Goal: Communication & Community: Answer question/provide support

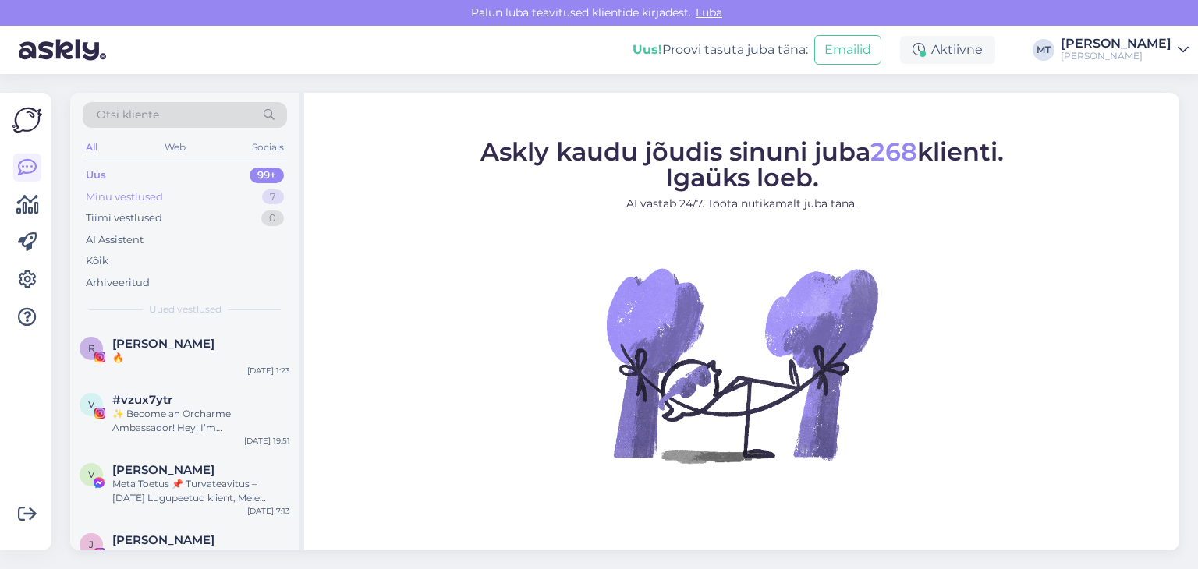
click at [150, 193] on div "Minu vestlused" at bounding box center [124, 197] width 77 height 16
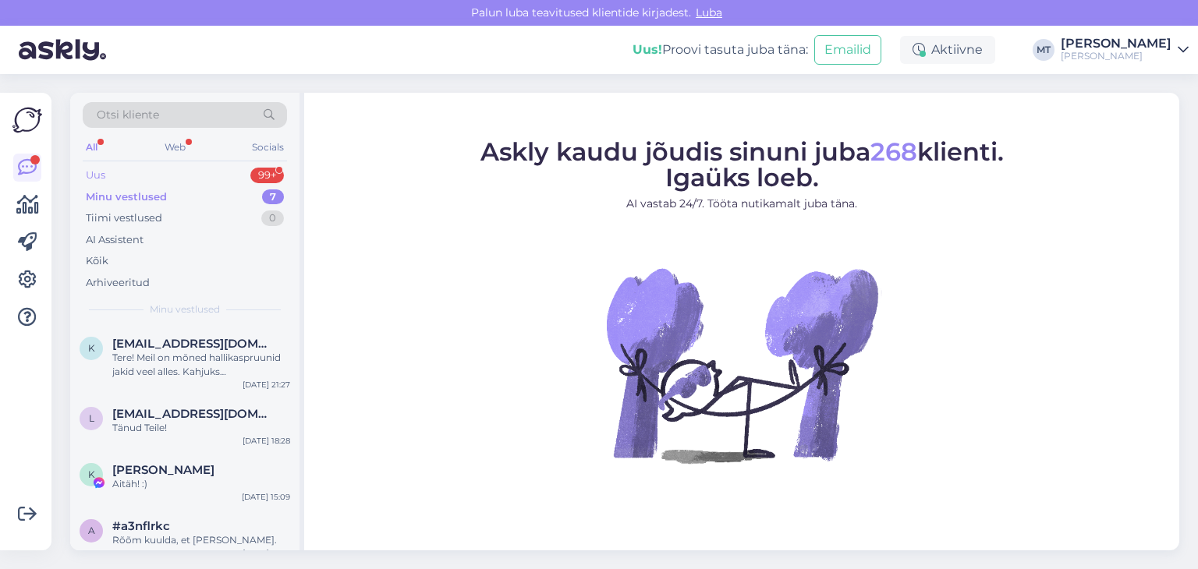
click at [109, 174] on div "Uus 99+" at bounding box center [185, 176] width 204 height 22
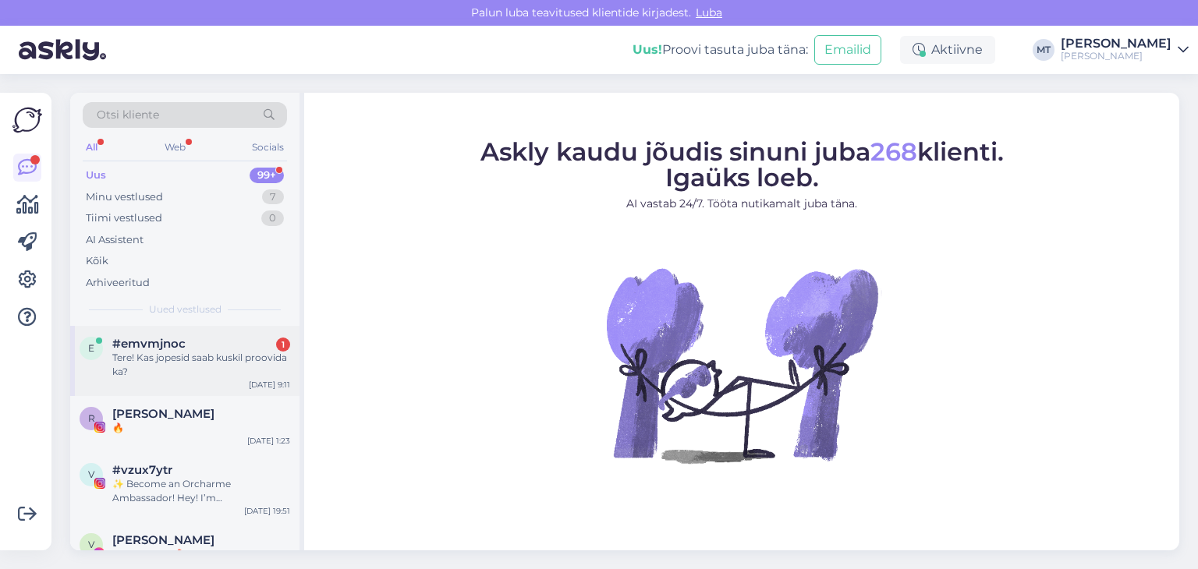
click at [162, 356] on div "Tere! Kas jopesid saab kuskil proovida ka?" at bounding box center [201, 365] width 178 height 28
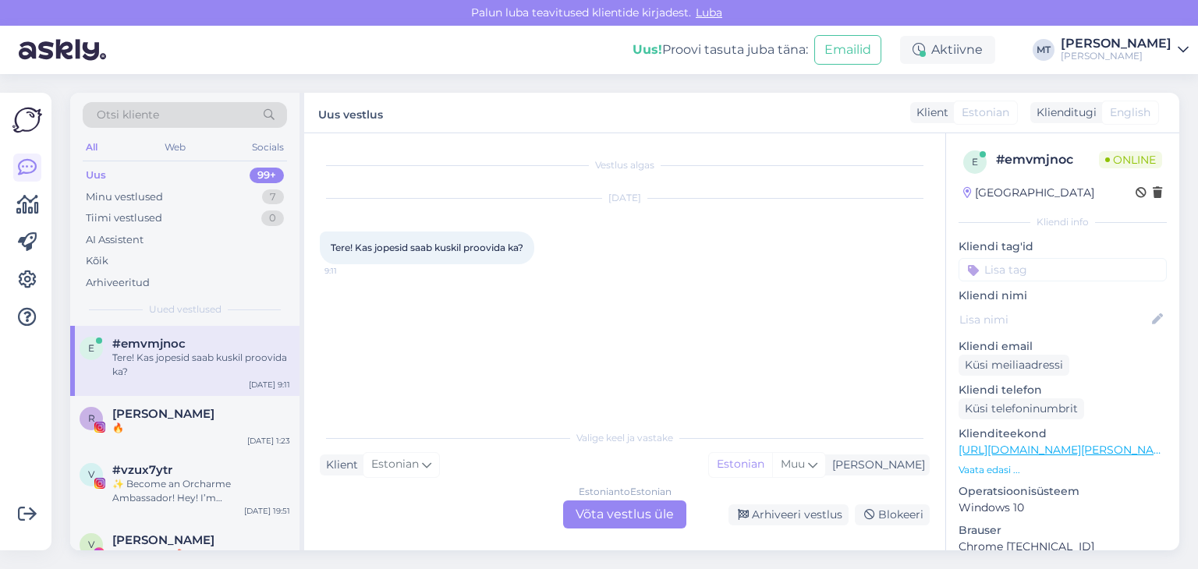
click at [633, 519] on div "Estonian to Estonian Võta vestlus üle" at bounding box center [624, 515] width 123 height 28
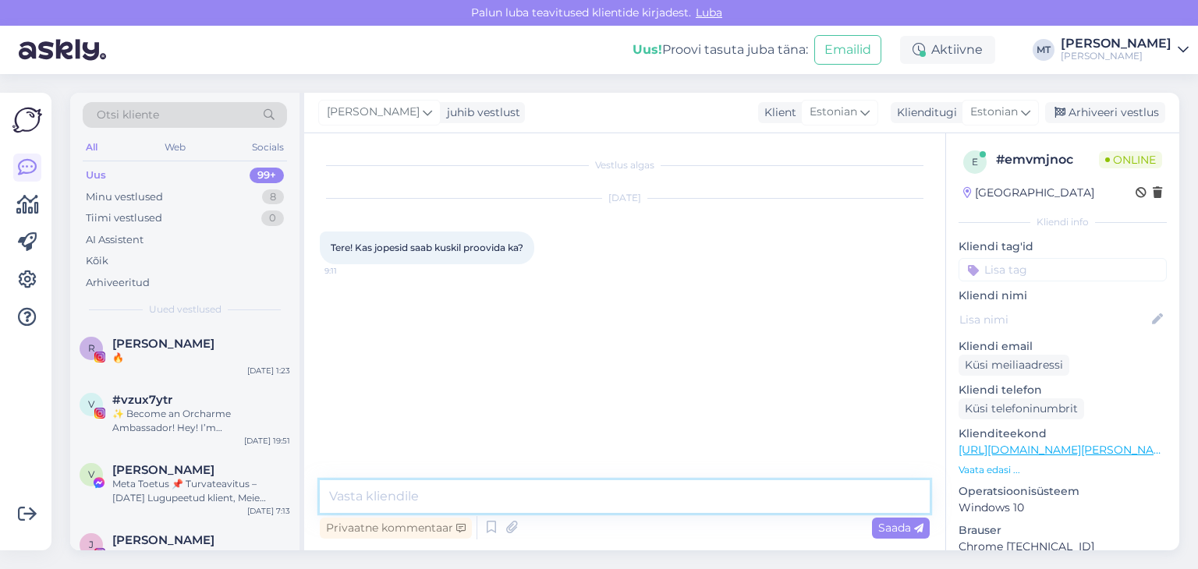
click at [622, 498] on textarea at bounding box center [625, 496] width 610 height 33
type textarea "Tere! Aitäh, et meile kirjutasite."
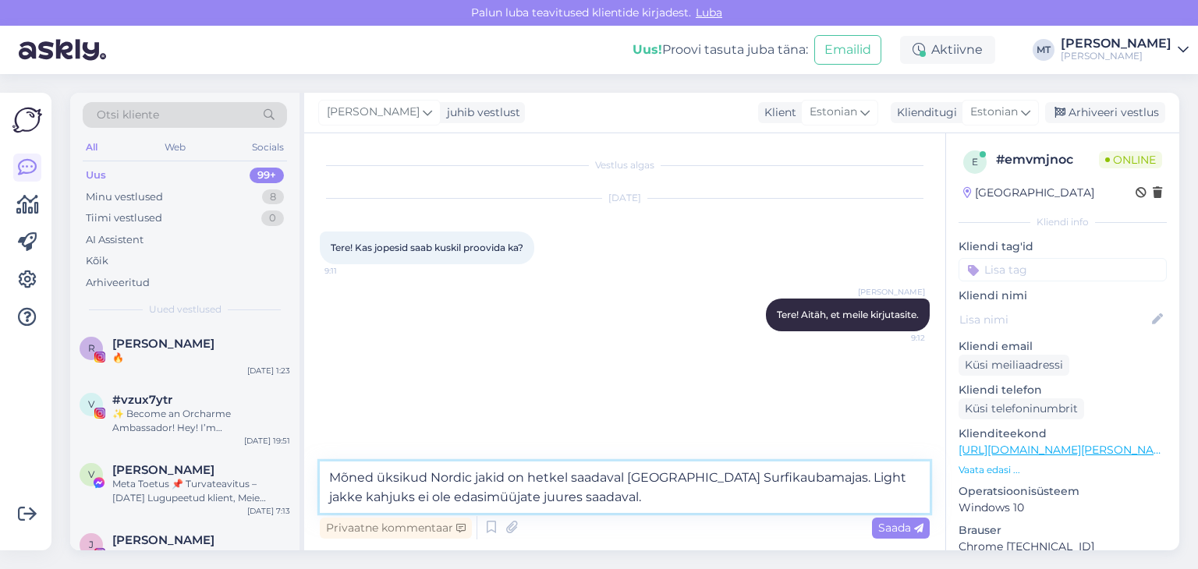
click at [593, 500] on textarea "Mõned üksikud Nordic jakid on hetkel saadaval Tallinnas Surfikaubamajas. Light …" at bounding box center [625, 487] width 610 height 51
click at [621, 497] on textarea "Mõned üksikud Nordic jakid on hetkel saadaval Tallinnas Surfikaubamajas. Light …" at bounding box center [625, 487] width 610 height 51
click at [858, 500] on textarea "Mõned üksikud Nordic jakid on hetkel saadaval Tallinnas Surfikaubamajas. Light …" at bounding box center [625, 487] width 610 height 51
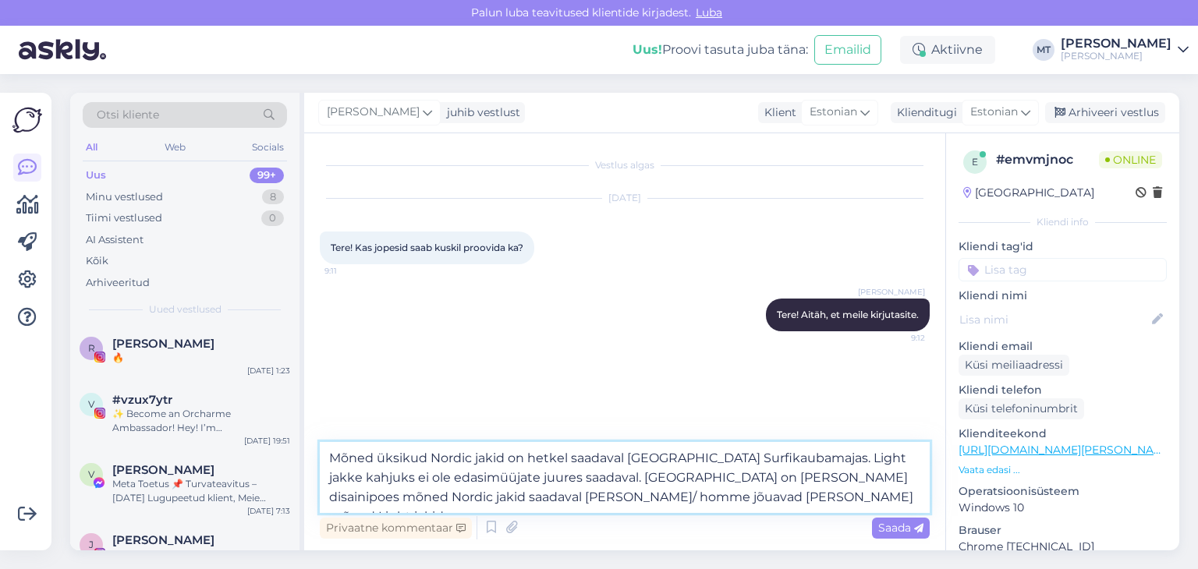
click at [792, 462] on textarea "Mõned üksikud Nordic jakid on hetkel saadaval Tallinnas Surfikaubamajas. Light …" at bounding box center [625, 477] width 610 height 71
drag, startPoint x: 450, startPoint y: 479, endPoint x: 327, endPoint y: 480, distance: 123.2
click at [327, 480] on textarea "Mõned üksikud Nordic jakid on hetkel saadaval Tallinnas Surfikaubamajas, Light …" at bounding box center [625, 477] width 610 height 71
drag, startPoint x: 484, startPoint y: 478, endPoint x: 446, endPoint y: 475, distance: 38.3
click at [446, 475] on textarea "Mõned üksikud Nordic jakid on hetkel saadaval Tallinnas Surfikaubamajas, Light …" at bounding box center [625, 477] width 610 height 71
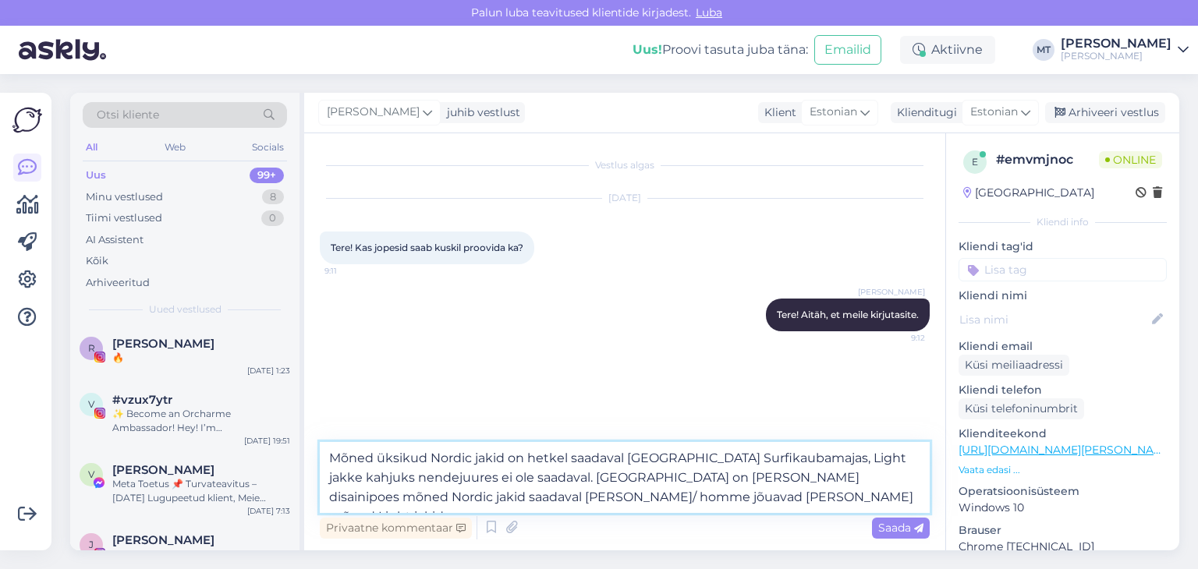
click at [367, 478] on textarea "Mõned üksikud Nordic jakid on hetkel saadaval Tallinnas Surfikaubamajas, Light …" at bounding box center [625, 477] width 610 height 71
click at [634, 501] on textarea "Mõned üksikud Nordic jakid on hetkel saadaval Tallinnas Surfikaubamajas, Light …" at bounding box center [625, 477] width 610 height 71
type textarea "Mõned üksikud Nordic jakid on hetkel saadaval Tallinnas Surfikaubamajas, Light …"
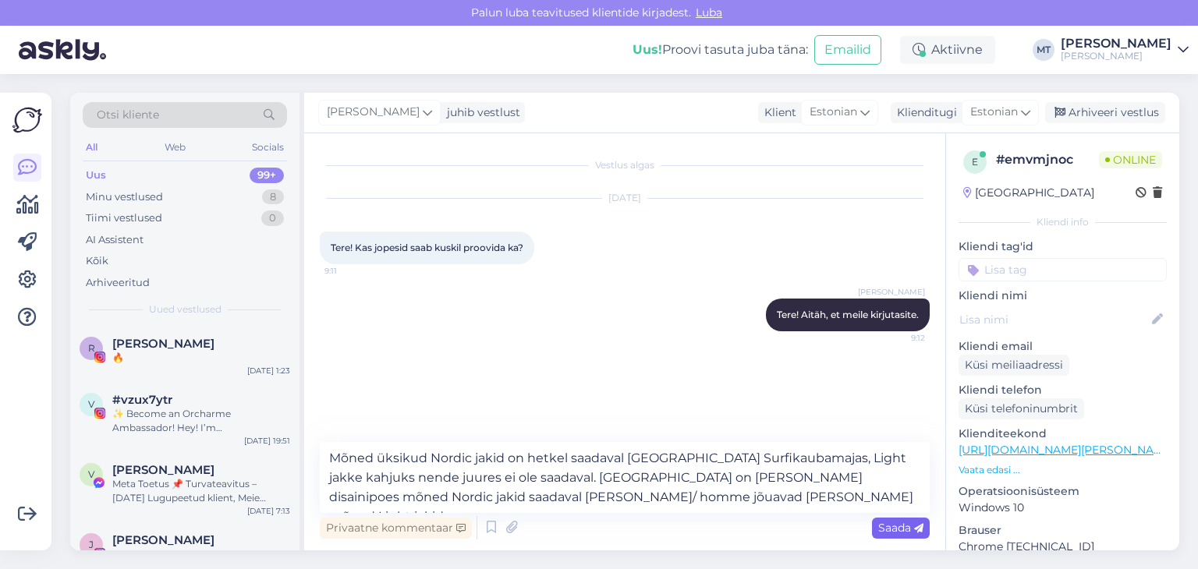
click at [900, 530] on span "Saada" at bounding box center [900, 528] width 45 height 14
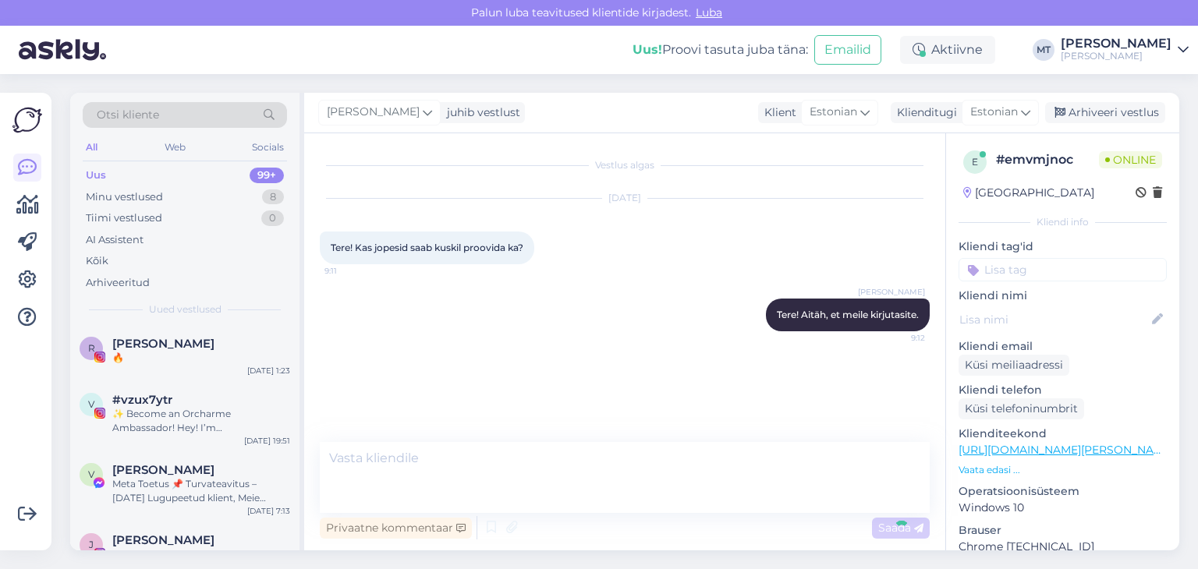
scroll to position [6, 0]
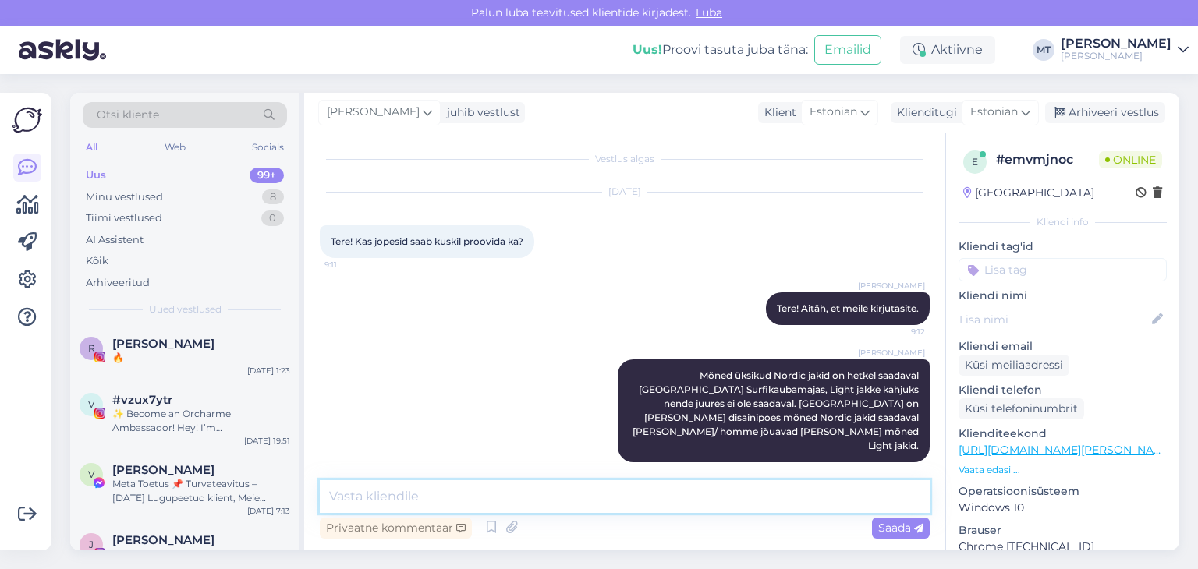
click at [361, 491] on textarea at bounding box center [625, 496] width 610 height 33
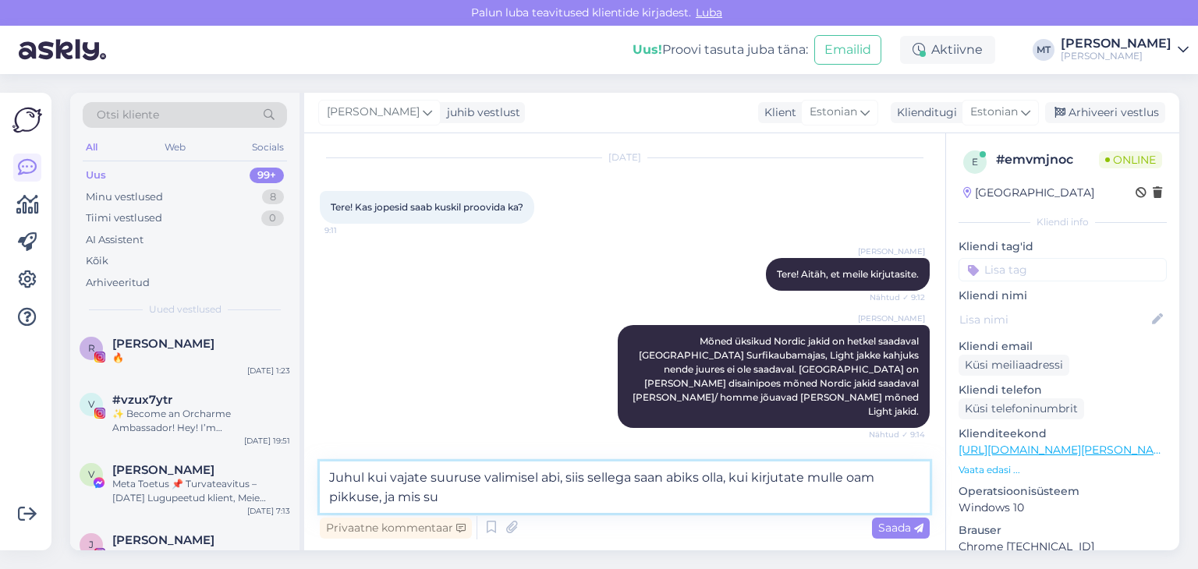
scroll to position [91, 0]
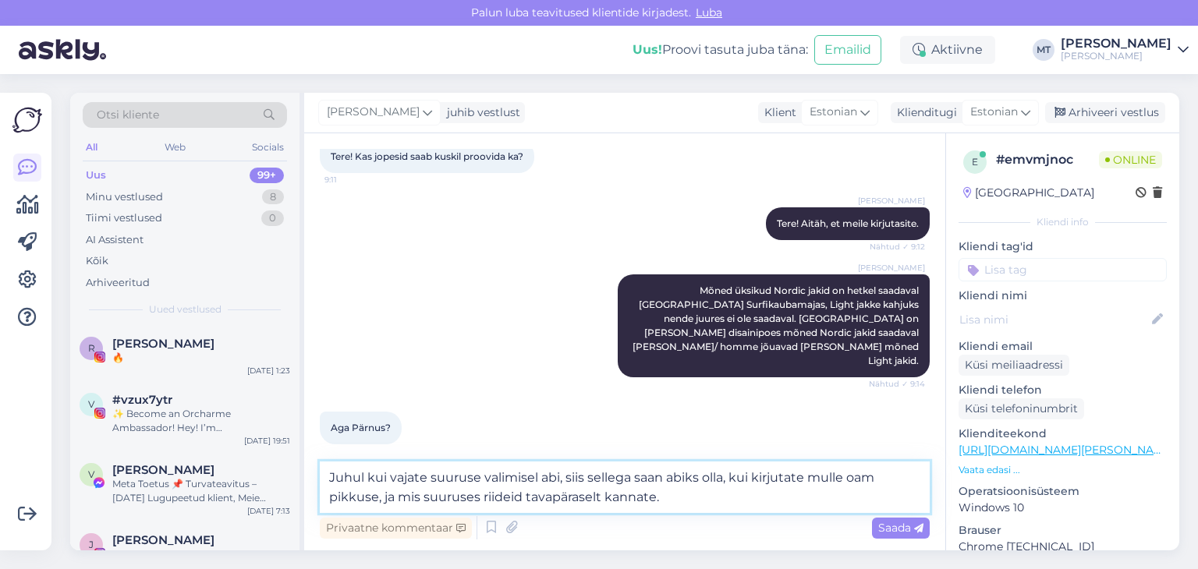
click at [328, 478] on textarea "Juhul kui vajate suuruse valimisel abi, siis sellega saan abiks olla, kui kirju…" at bounding box center [625, 487] width 610 height 51
click at [536, 498] on textarea "Pärnus hetkel ei ole meil edasimüüjat. Juhul kui vajate suuruse valimisel abi, …" at bounding box center [625, 487] width 610 height 51
type textarea "Pärnus hetkel ei ole meil edasimüüjat. Juhul kui vajate suuruse valimisel abi, …"
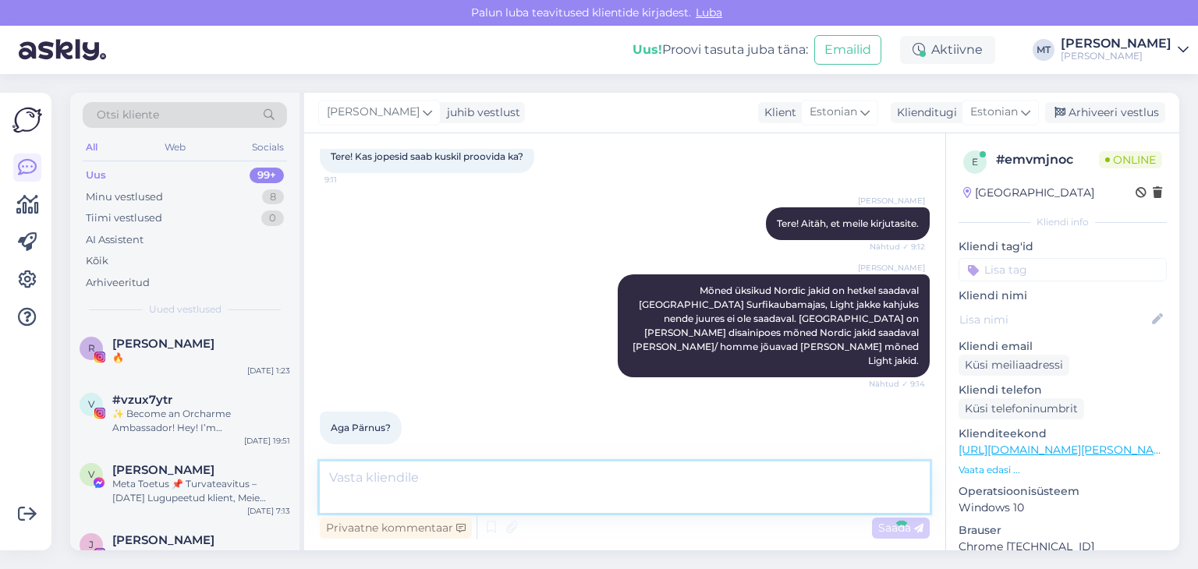
scroll to position [182, 0]
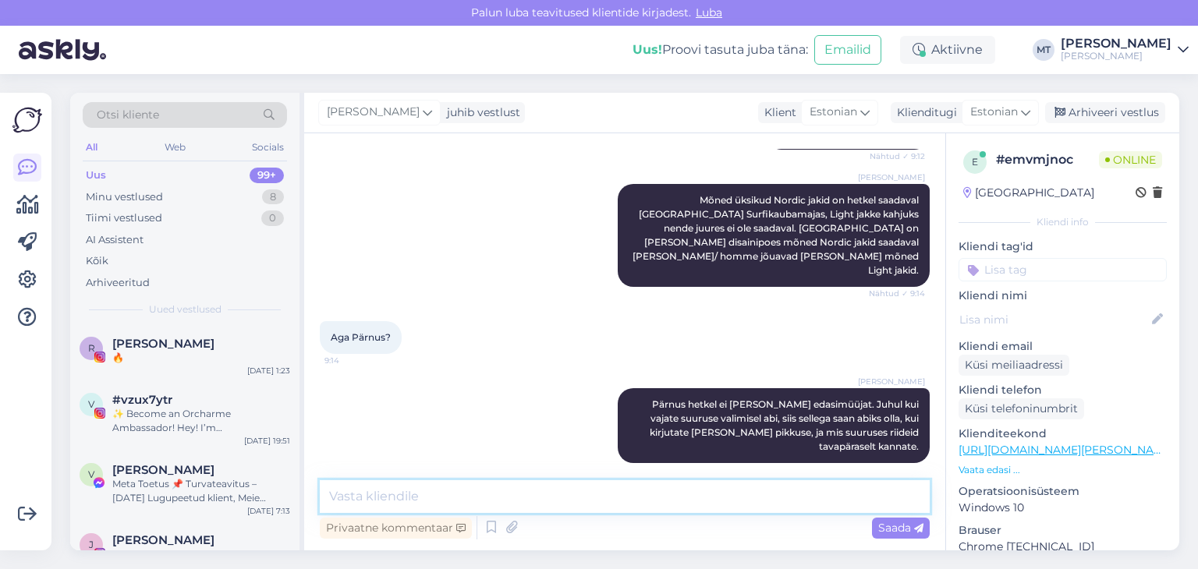
click at [623, 494] on textarea at bounding box center [625, 496] width 610 height 33
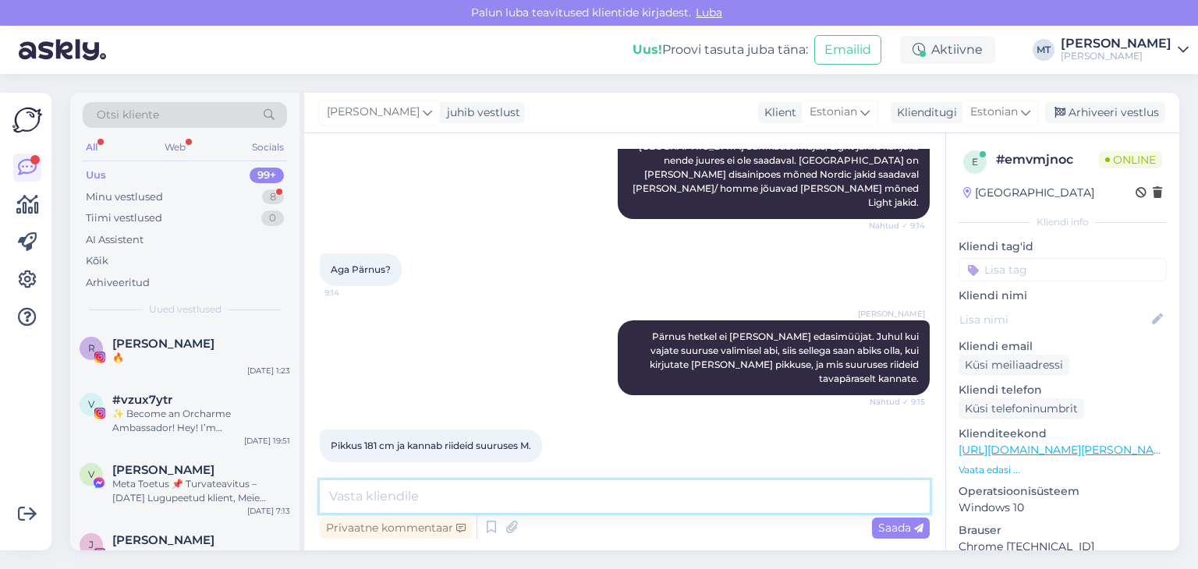
click at [373, 506] on textarea at bounding box center [625, 496] width 610 height 33
click at [327, 499] on textarea "Soovitan Teil valida meie Light jakk M suurus." at bounding box center [625, 496] width 610 height 33
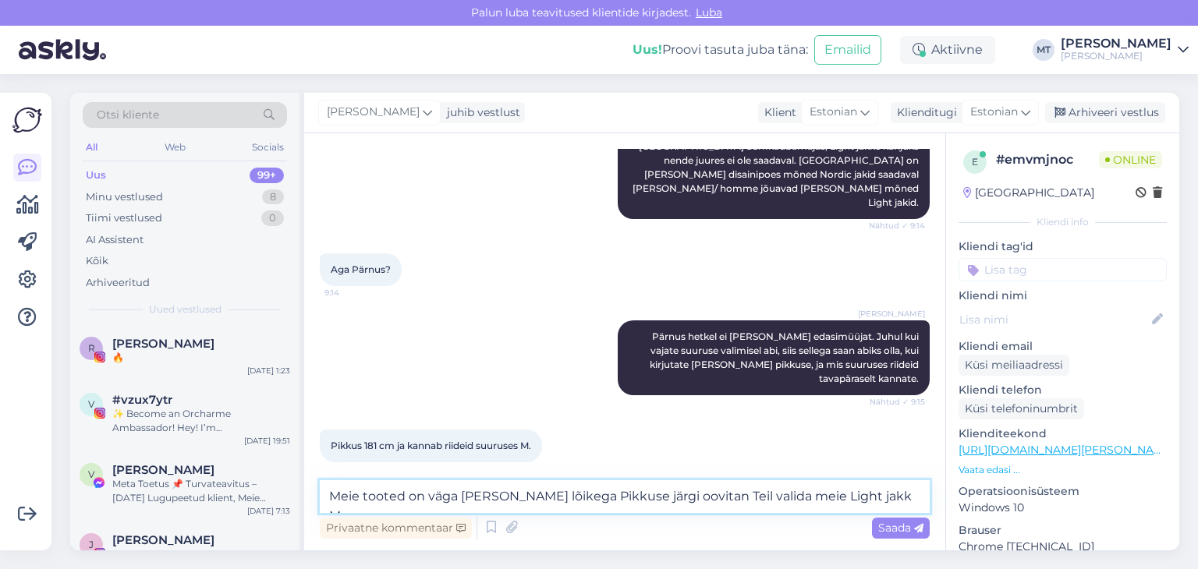
type textarea "Meie tooted on väga avara lõikega Pikkuse järgi soovitan Teil valida meie Light…"
click at [914, 494] on textarea "Meie tooted on väga avara lõikega Pikkuse järgi soovitan Teil valida meie Light…" at bounding box center [625, 496] width 610 height 33
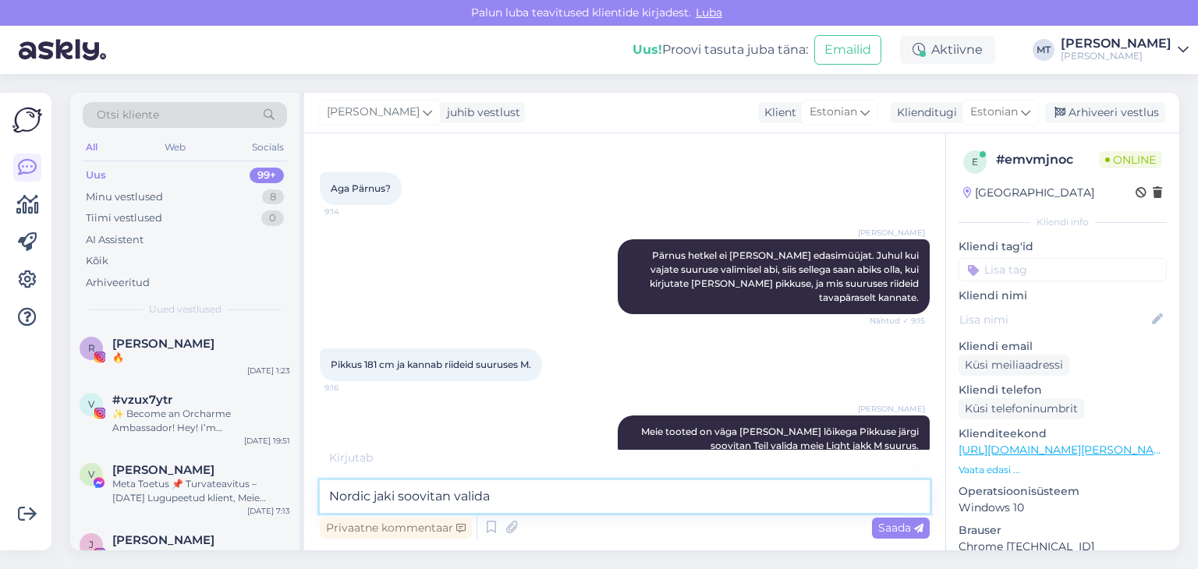
scroll to position [397, 0]
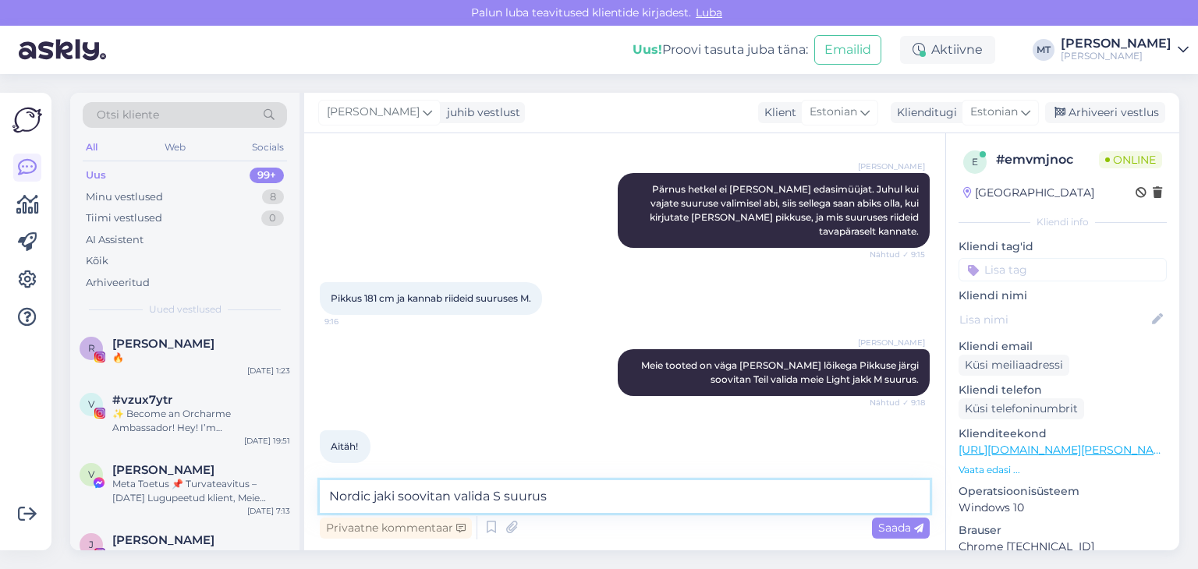
type textarea "Nordic jaki soovitan valida S suurus."
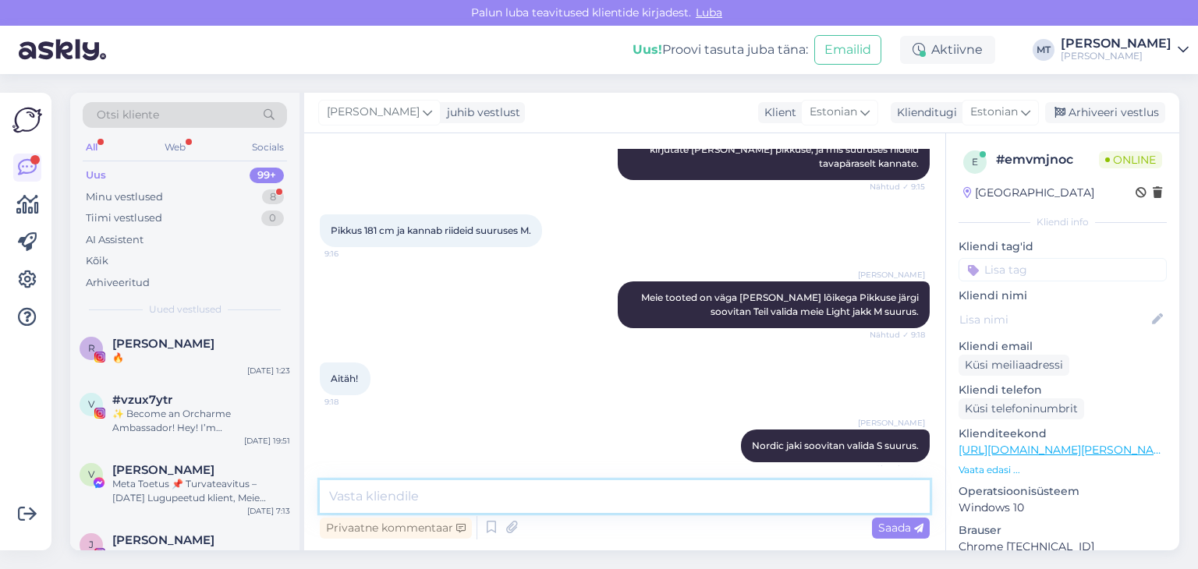
scroll to position [531, 0]
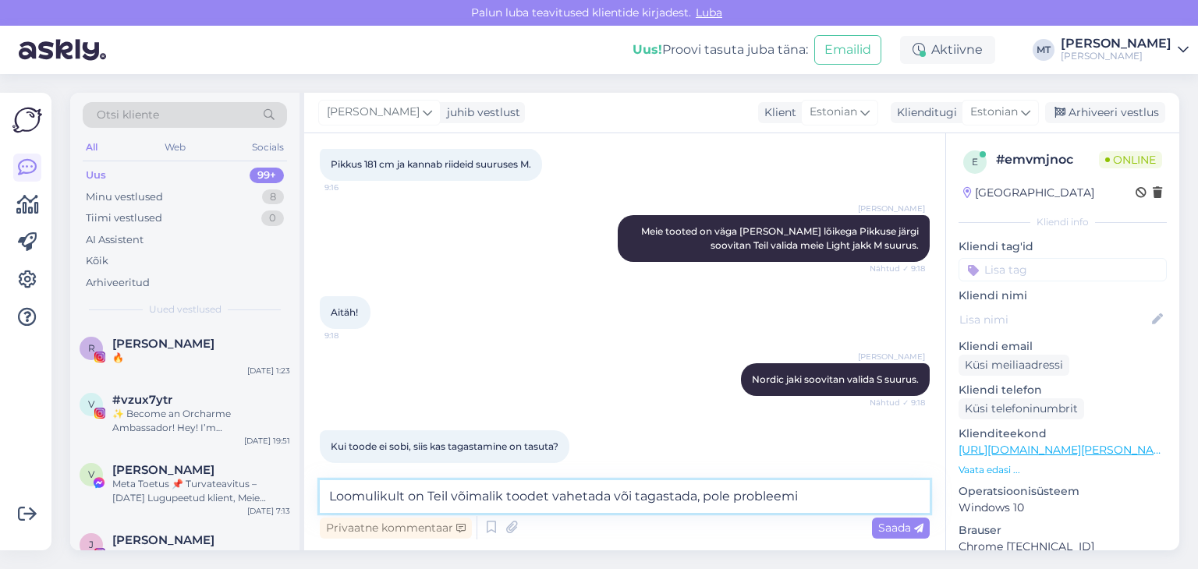
type textarea "Loomulikult on Teil võimalik toodet vahetada või tagastada, pole probleemi."
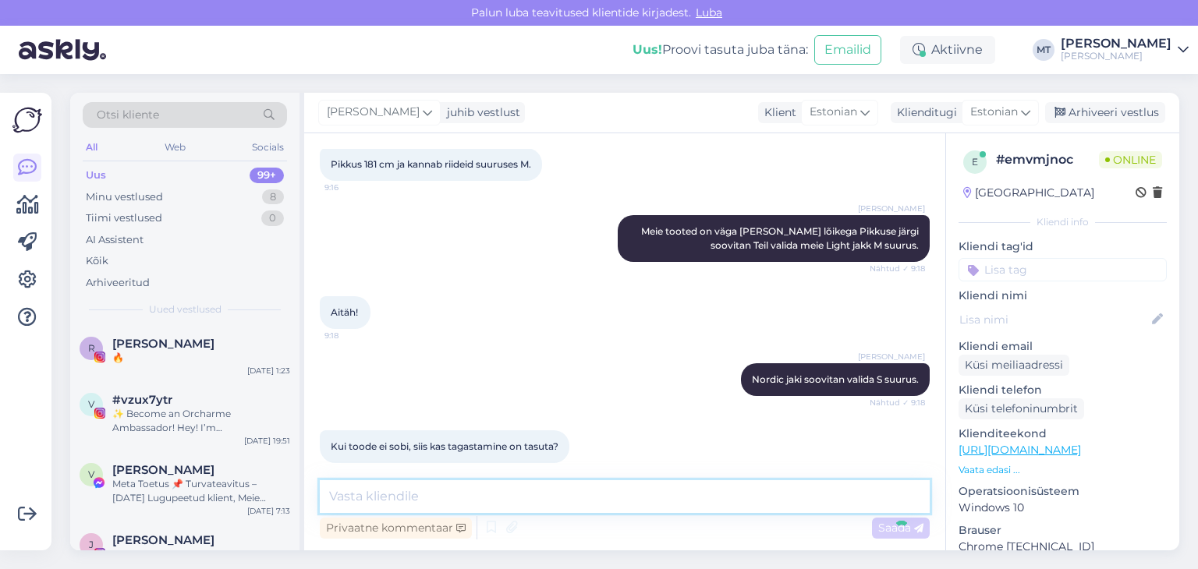
scroll to position [612, 0]
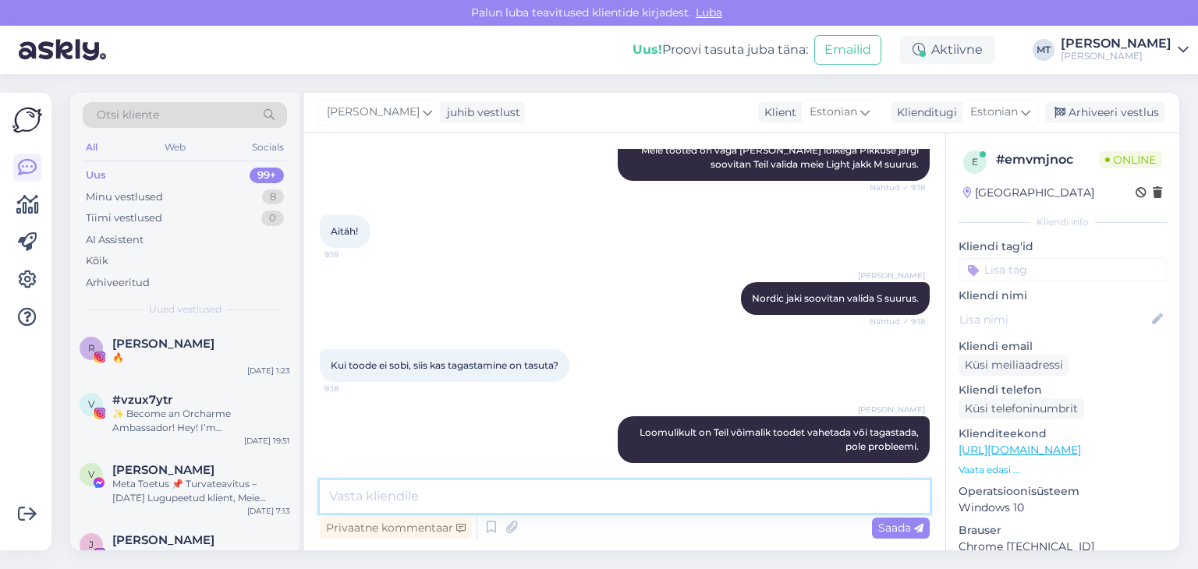
type textarea "A"
type textarea "H"
type textarea "Tagastamine kahjuks tasuline."
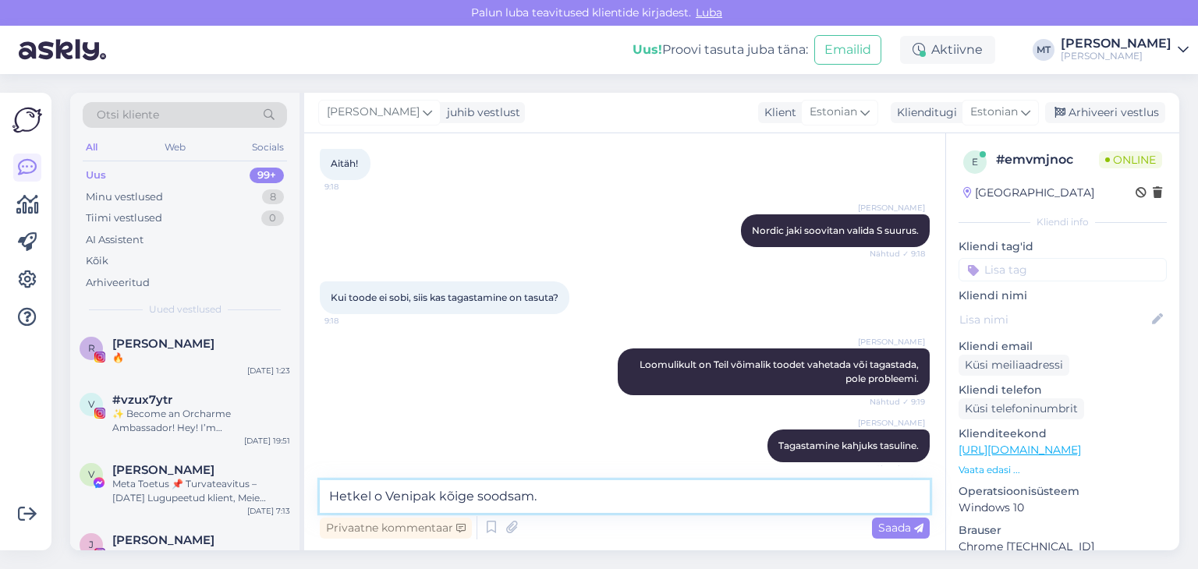
click at [378, 497] on textarea "Hetkel o Venipak kõige soodsam." at bounding box center [625, 496] width 610 height 33
type textarea "Hetkel on Venipak kõige soodsam."
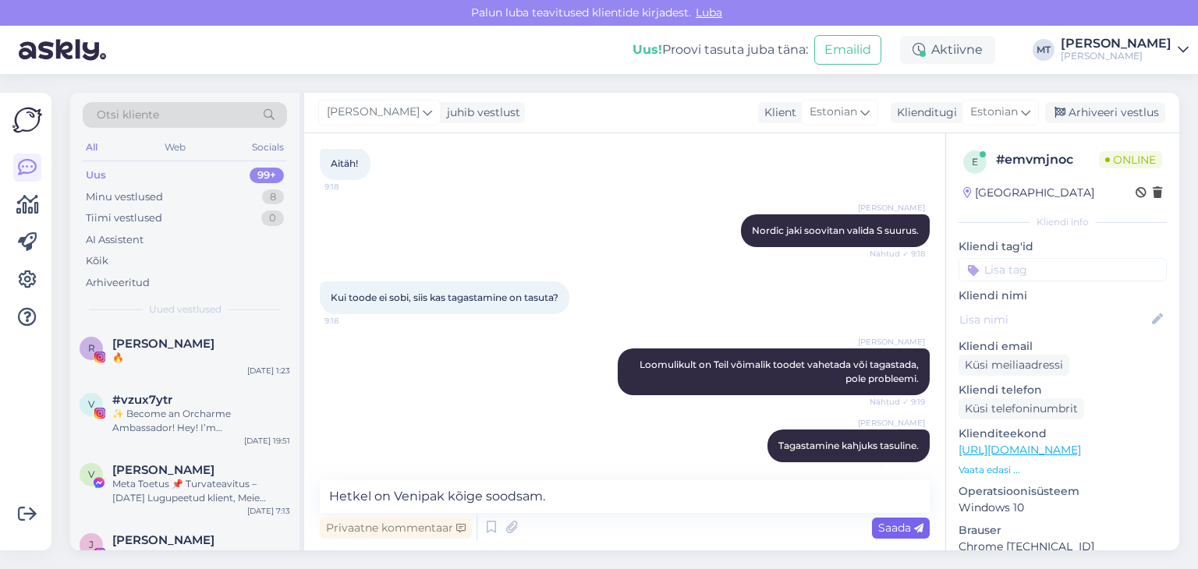
click at [883, 529] on span "Saada" at bounding box center [900, 528] width 45 height 14
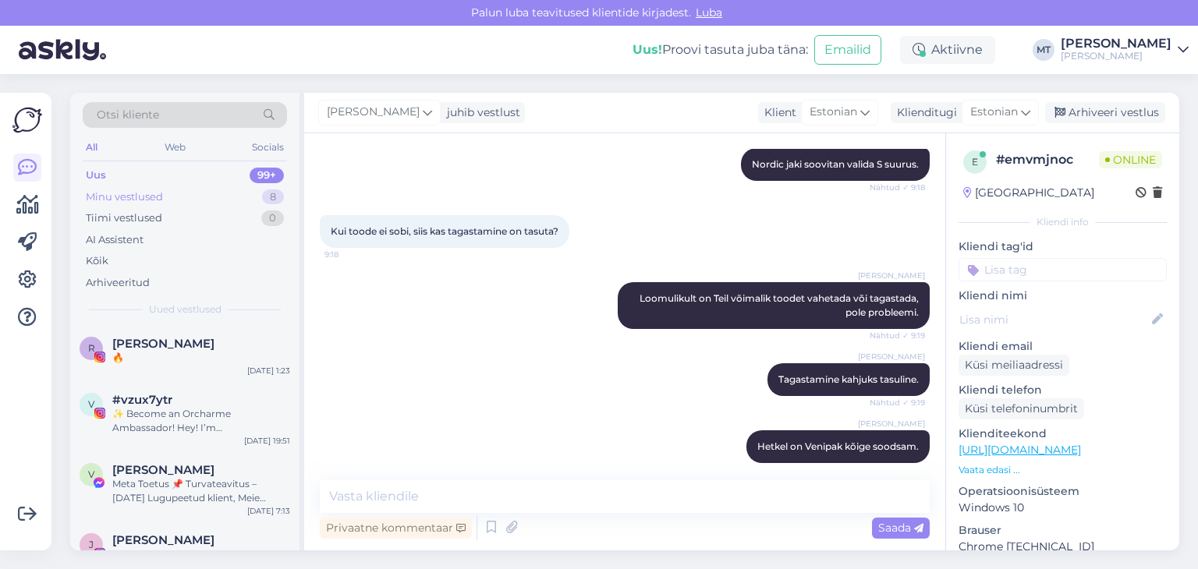
click at [123, 200] on div "Minu vestlused" at bounding box center [124, 197] width 77 height 16
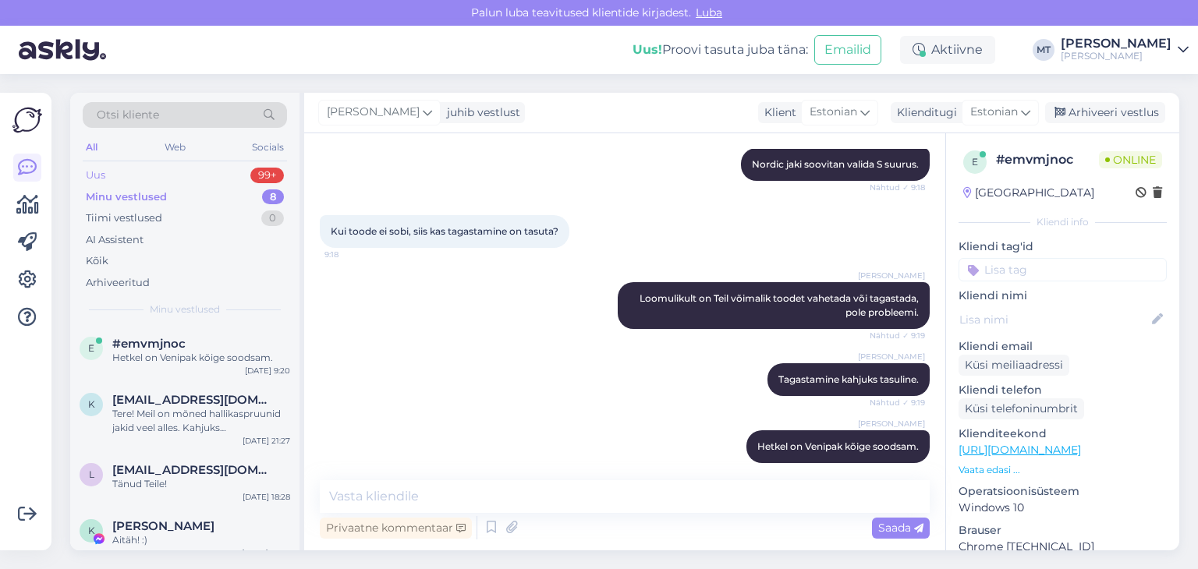
click at [103, 178] on div "Uus" at bounding box center [95, 176] width 19 height 16
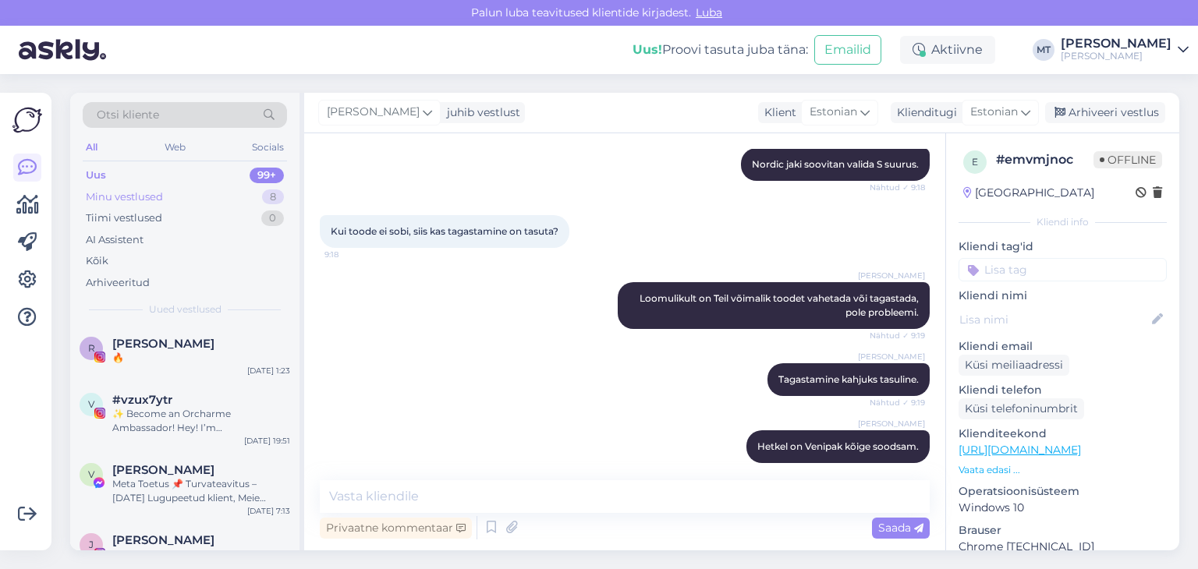
click at [129, 197] on div "Minu vestlused" at bounding box center [124, 197] width 77 height 16
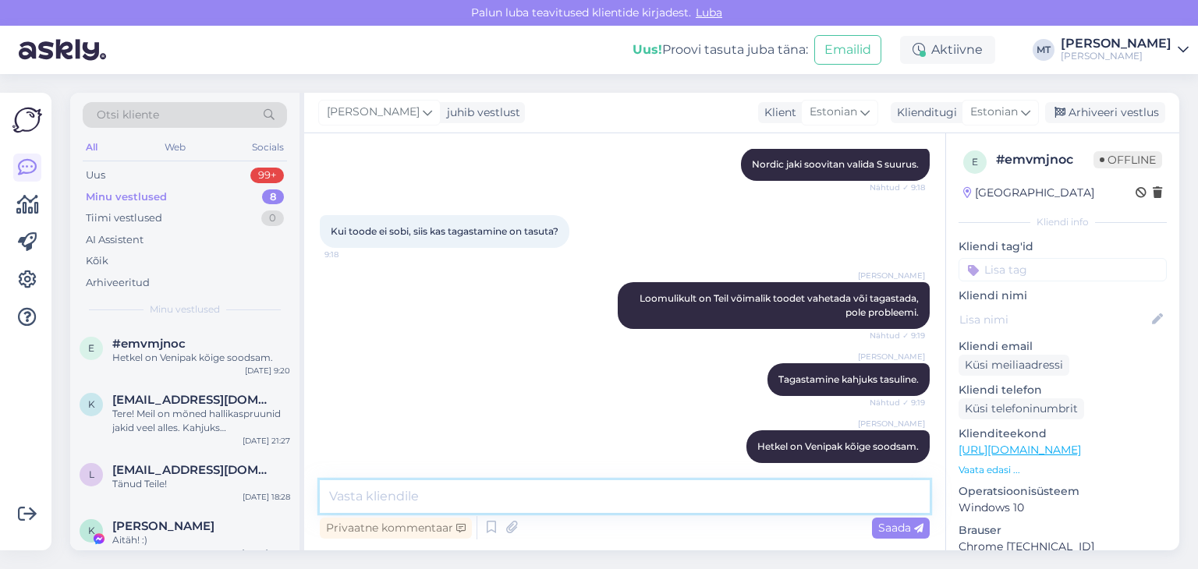
click at [538, 497] on textarea at bounding box center [625, 496] width 610 height 33
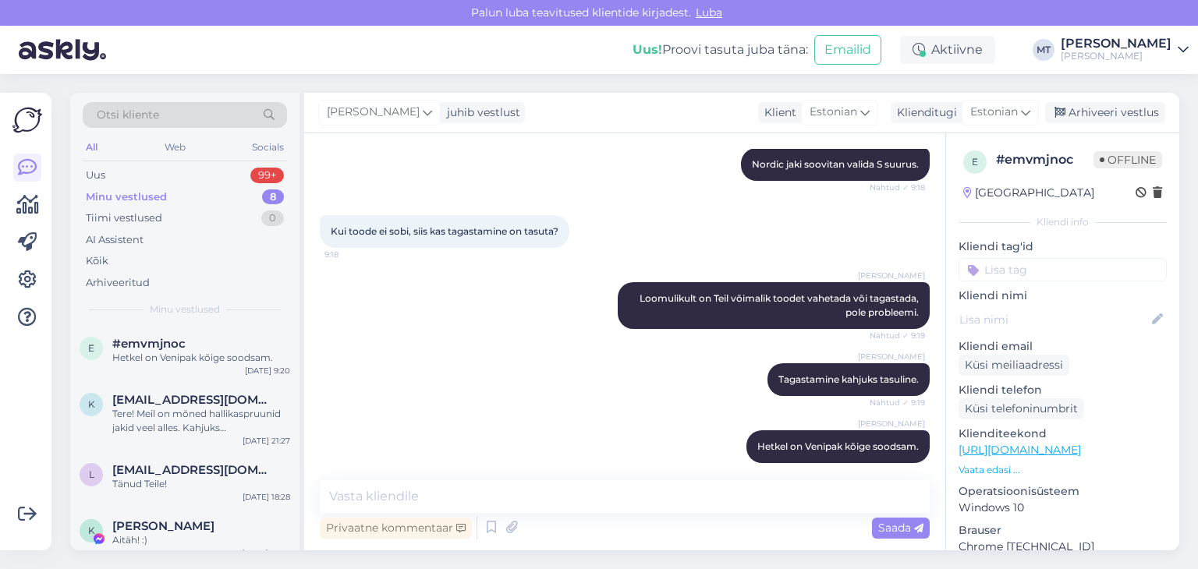
click at [145, 192] on div "Minu vestlused" at bounding box center [126, 197] width 81 height 16
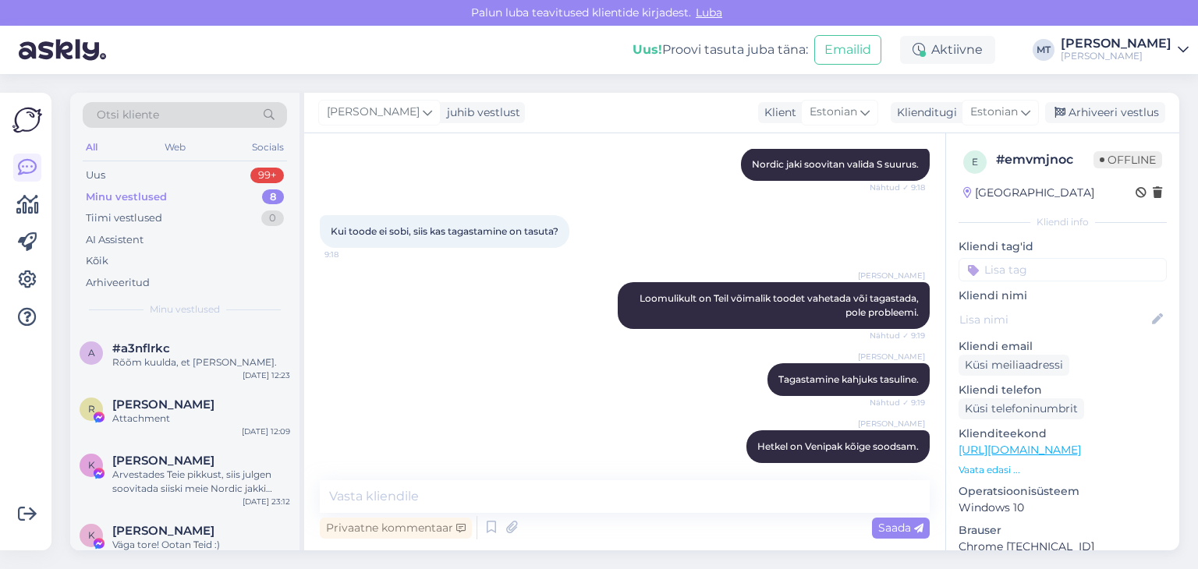
scroll to position [253, 0]
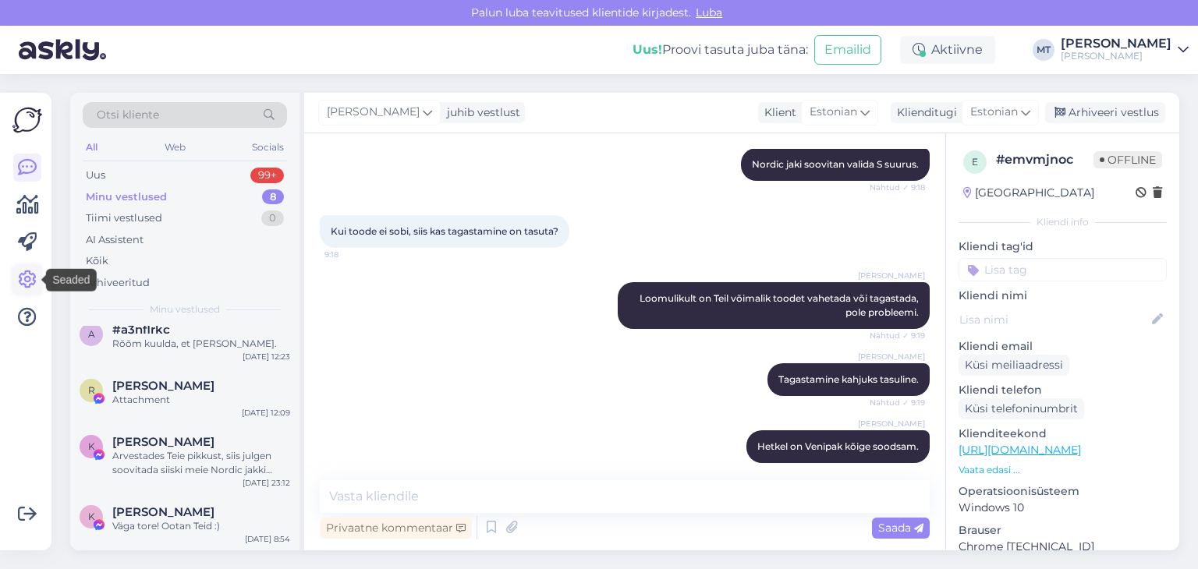
click at [27, 286] on icon at bounding box center [27, 280] width 19 height 19
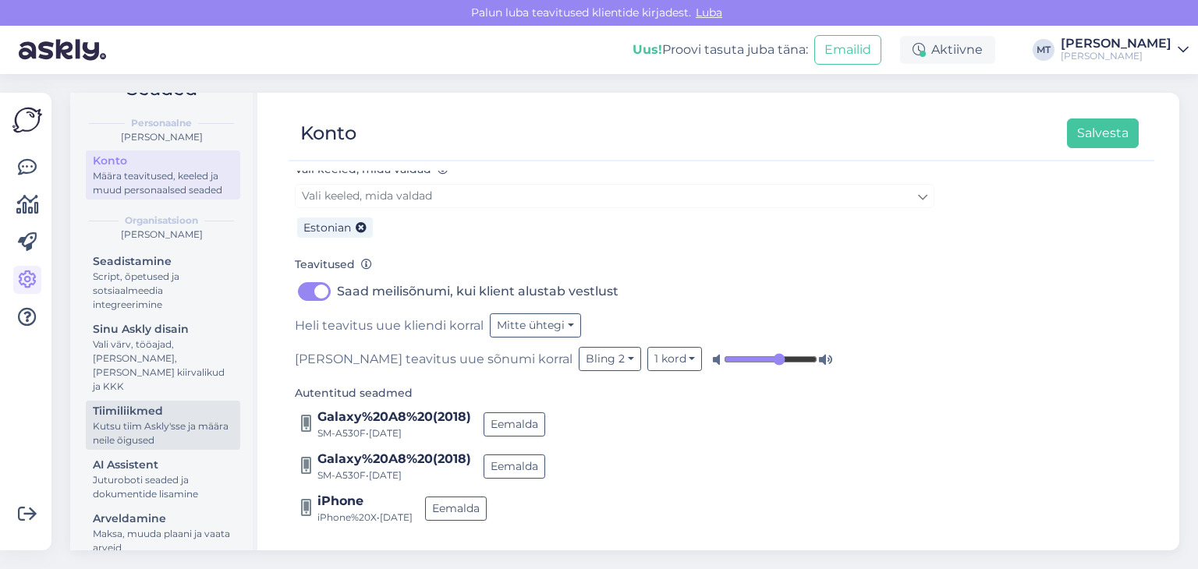
scroll to position [58, 0]
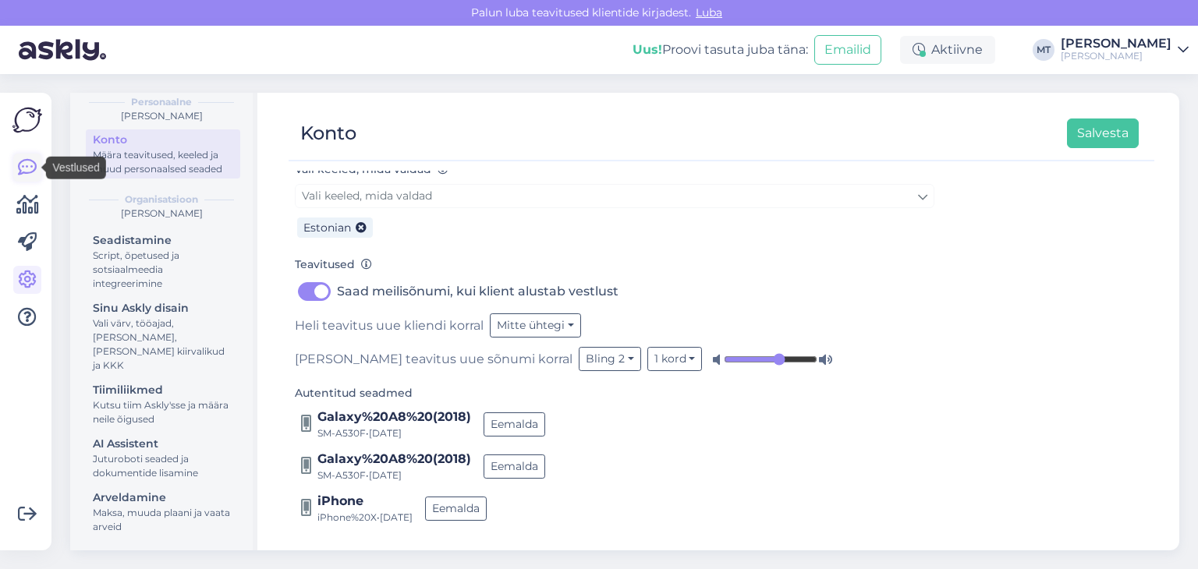
click at [26, 166] on icon at bounding box center [27, 167] width 19 height 19
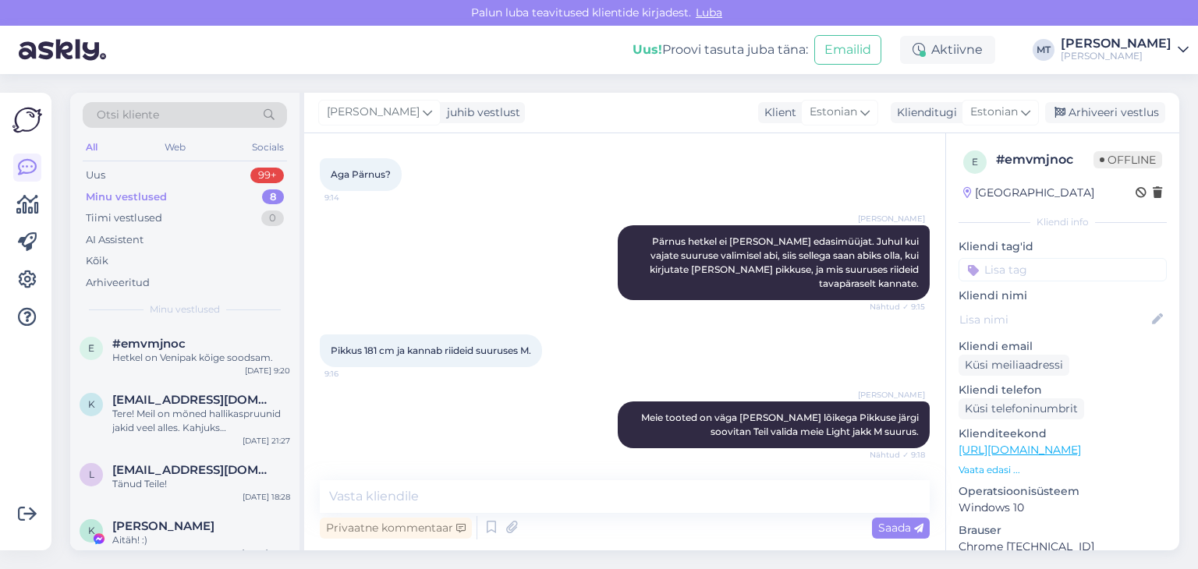
click at [147, 200] on div "Minu vestlused" at bounding box center [126, 197] width 81 height 16
click at [164, 351] on div "Hetkel on Venipak kõige soodsam." at bounding box center [201, 358] width 178 height 14
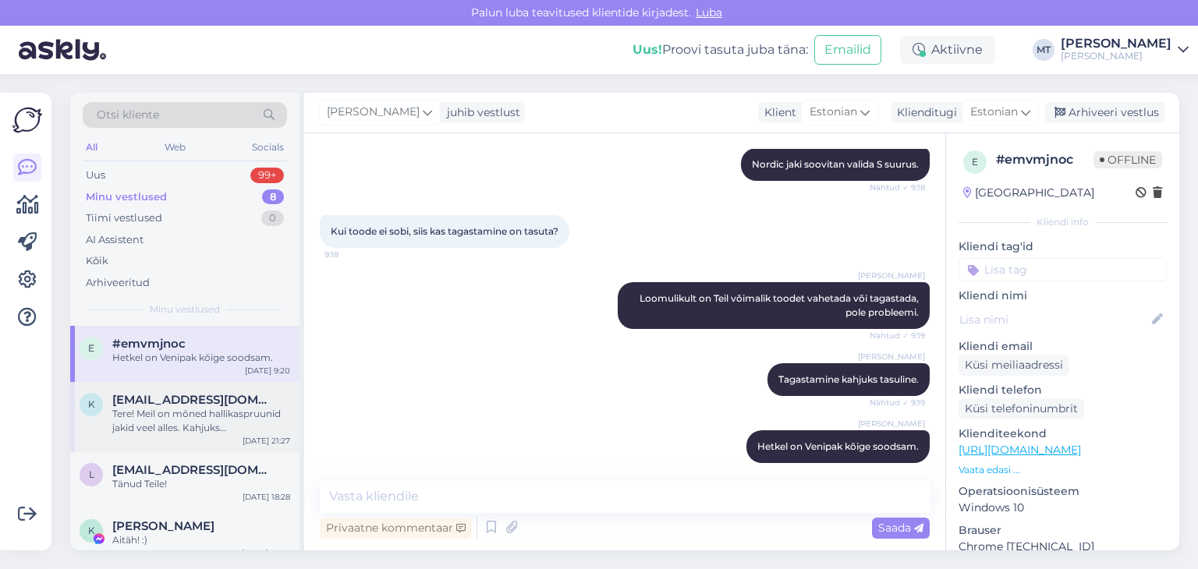
click at [165, 411] on div "Tere! Meil on mõned hallikaspruunid jakid veel alles. Kahjuks Surfikaubamajja m…" at bounding box center [201, 421] width 178 height 28
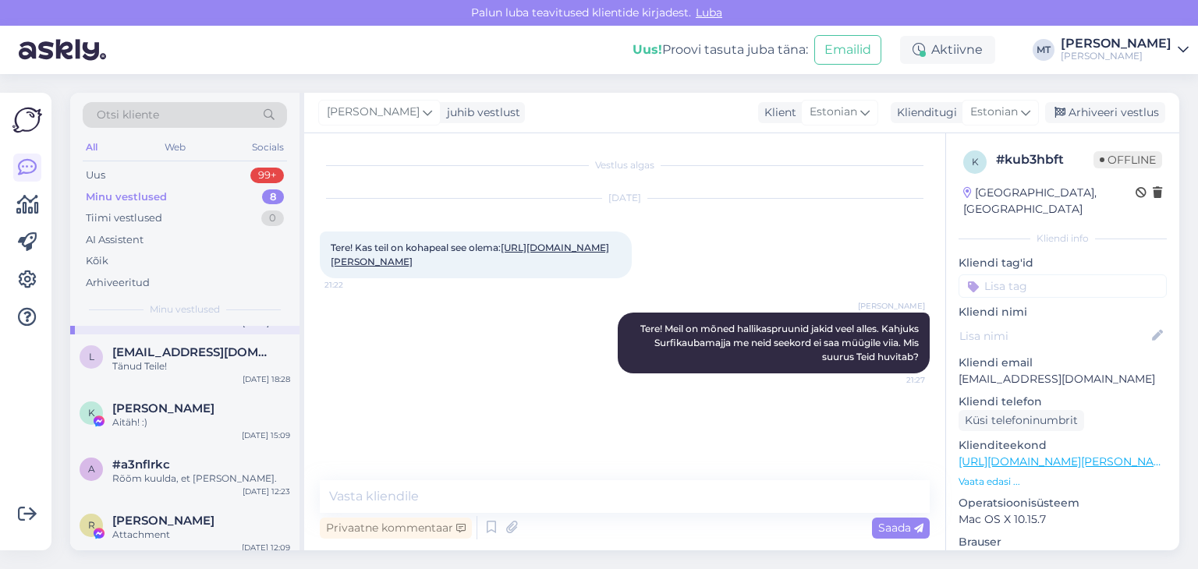
scroll to position [156, 0]
